Goal: Find contact information: Obtain details needed to contact an individual or organization

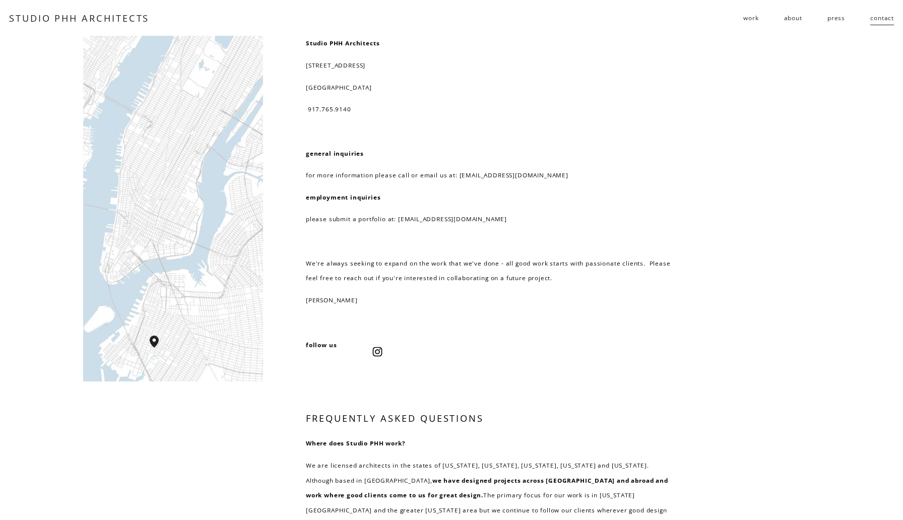
click at [788, 20] on link "about" at bounding box center [793, 18] width 18 height 16
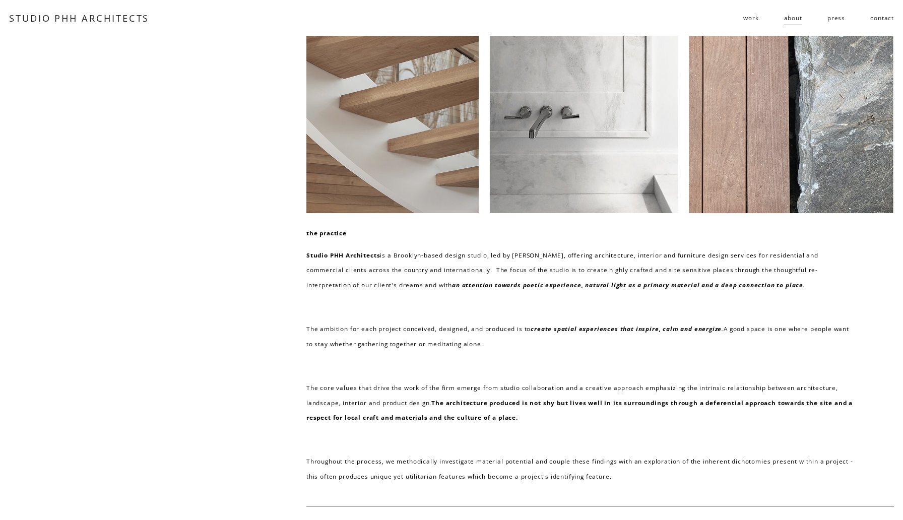
click at [884, 24] on link "contact" at bounding box center [882, 18] width 24 height 16
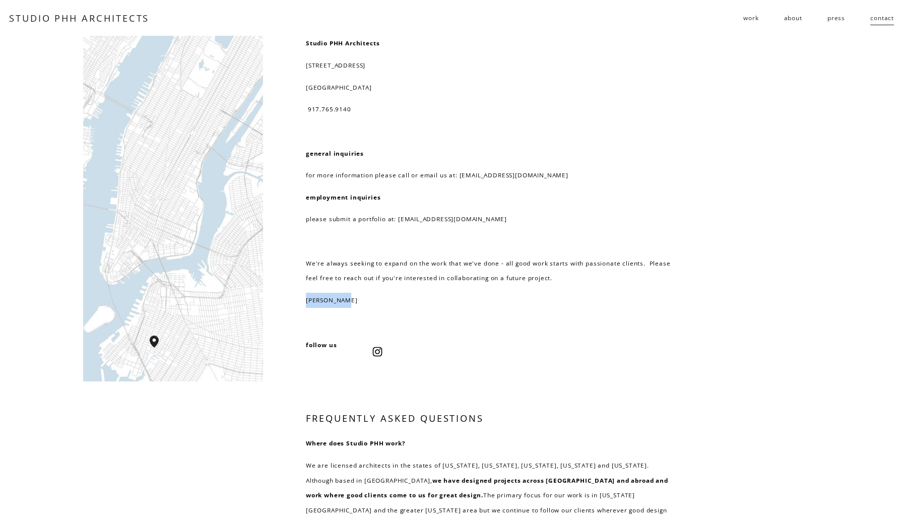
drag, startPoint x: 305, startPoint y: 299, endPoint x: 344, endPoint y: 298, distance: 38.3
click at [344, 298] on p "[PERSON_NAME]" at bounding box center [488, 300] width 365 height 15
click at [363, 317] on div "Studio PHH Architects [STREET_ADDRESS] 917.765.9140 general inquiries for more …" at bounding box center [451, 424] width 903 height 777
drag, startPoint x: 306, startPoint y: 298, endPoint x: 344, endPoint y: 298, distance: 38.3
click at [344, 298] on p "[PERSON_NAME]" at bounding box center [488, 300] width 365 height 15
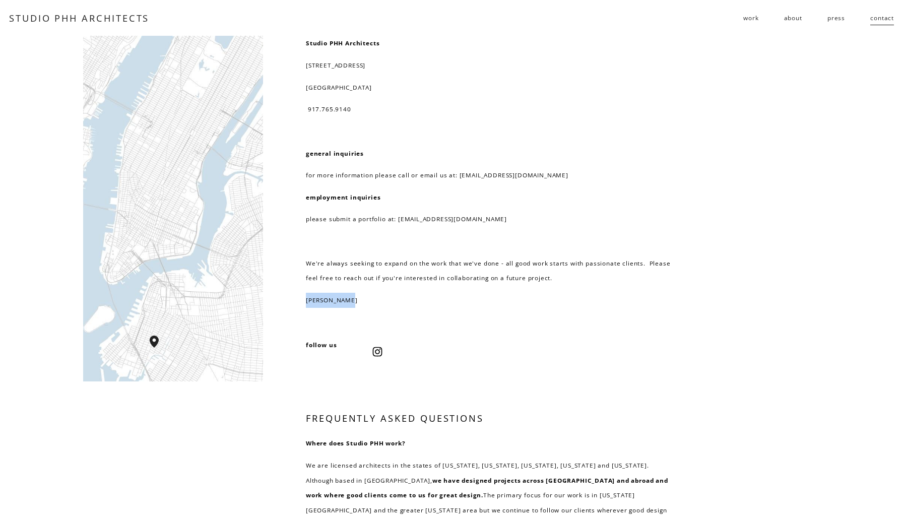
copy p "Pierre-Henri"
click at [382, 311] on div "Studio PHH Architects [STREET_ADDRESS] 917.765.9140 general inquiries for more …" at bounding box center [451, 424] width 903 height 777
drag, startPoint x: 378, startPoint y: 298, endPoint x: 300, endPoint y: 298, distance: 78.1
click at [300, 298] on div "Studio PHH Architects [STREET_ADDRESS] 917.765.9140 general inquiries for more …" at bounding box center [451, 424] width 903 height 777
copy p "[PERSON_NAME]"
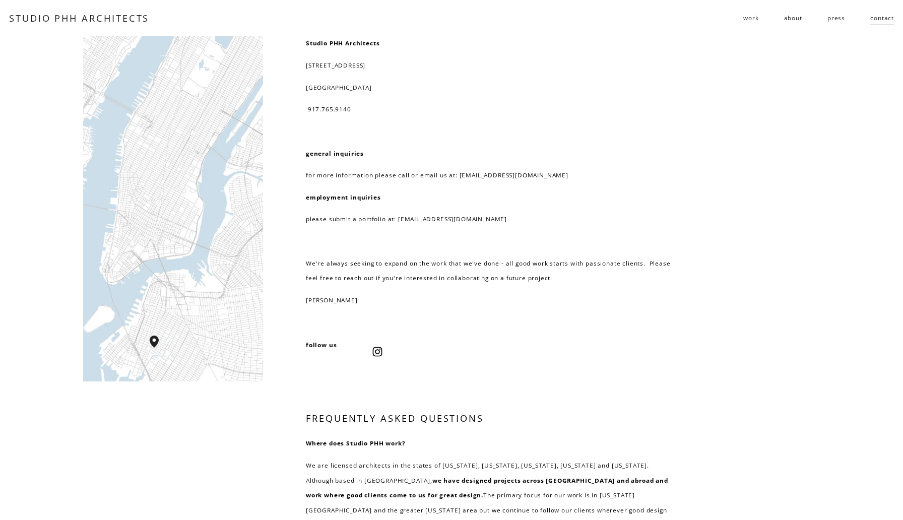
click at [799, 21] on link "about" at bounding box center [793, 18] width 18 height 16
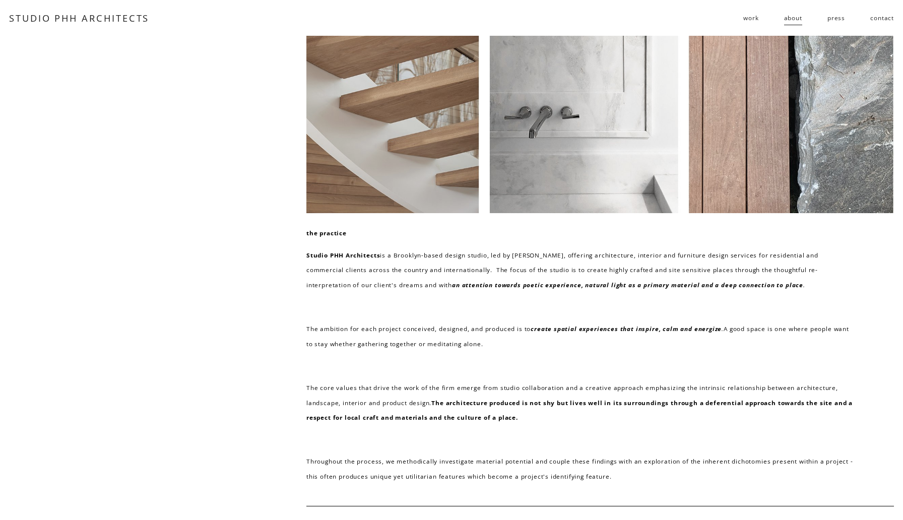
click at [886, 18] on link "contact" at bounding box center [882, 18] width 24 height 16
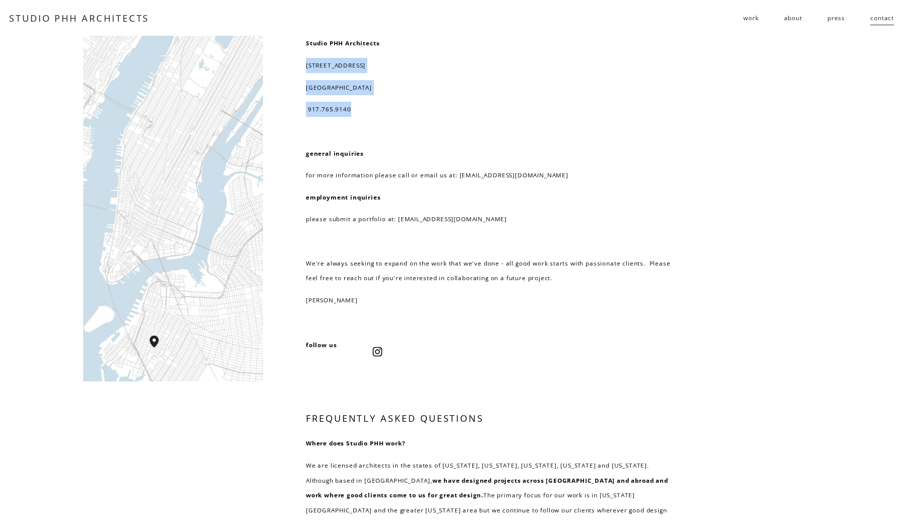
drag, startPoint x: 353, startPoint y: 110, endPoint x: 297, endPoint y: 55, distance: 78.4
click at [297, 55] on div "Studio PHH Architects [STREET_ADDRESS] 917.765.9140 general inquiries for more …" at bounding box center [451, 424] width 903 height 777
copy div "[STREET_ADDRESS] 917.765.9140"
